Goal: Task Accomplishment & Management: Manage account settings

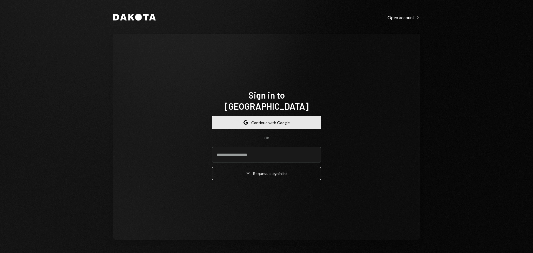
click at [252, 116] on button "Google Continue with Google" at bounding box center [266, 122] width 109 height 13
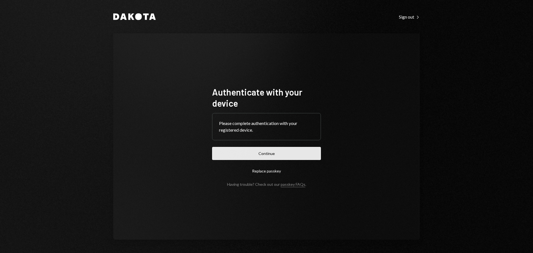
click at [292, 152] on button "Continue" at bounding box center [266, 153] width 109 height 13
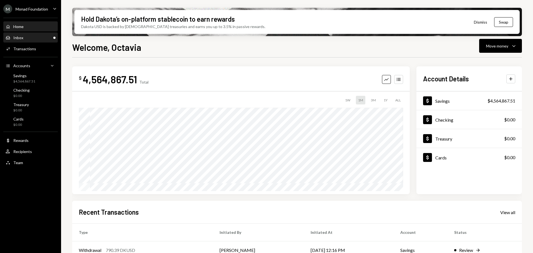
click at [27, 37] on div "Inbox Inbox" at bounding box center [31, 37] width 50 height 5
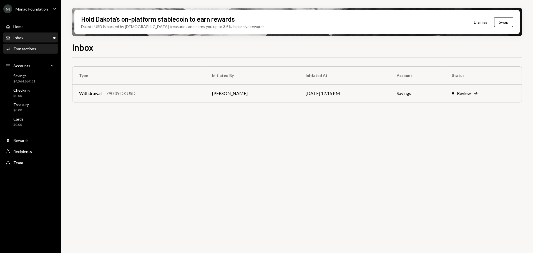
click at [28, 49] on div "Transactions" at bounding box center [24, 48] width 23 height 5
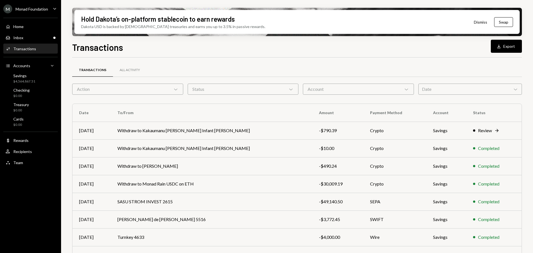
drag, startPoint x: 28, startPoint y: 49, endPoint x: 192, endPoint y: 55, distance: 163.7
click at [192, 55] on div "Transactions Download Export Transactions All Activity Action Chevron Down Stat…" at bounding box center [297, 163] width 450 height 245
